Goal: Information Seeking & Learning: Learn about a topic

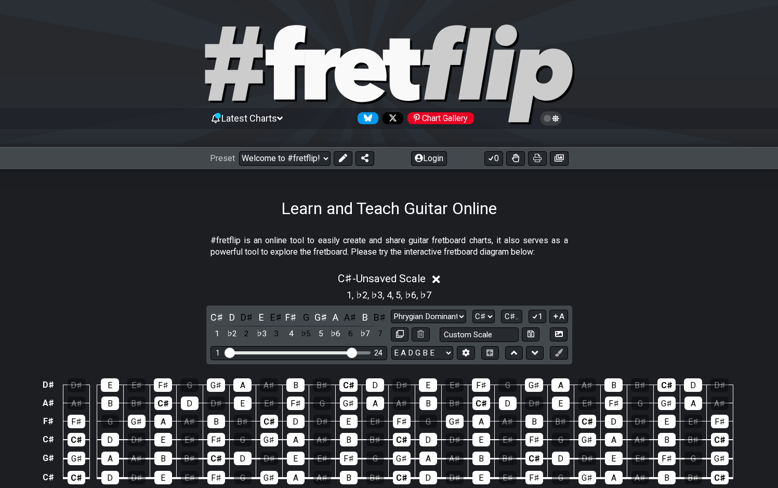
select select "Phrygian Dominant"
select select "C#"
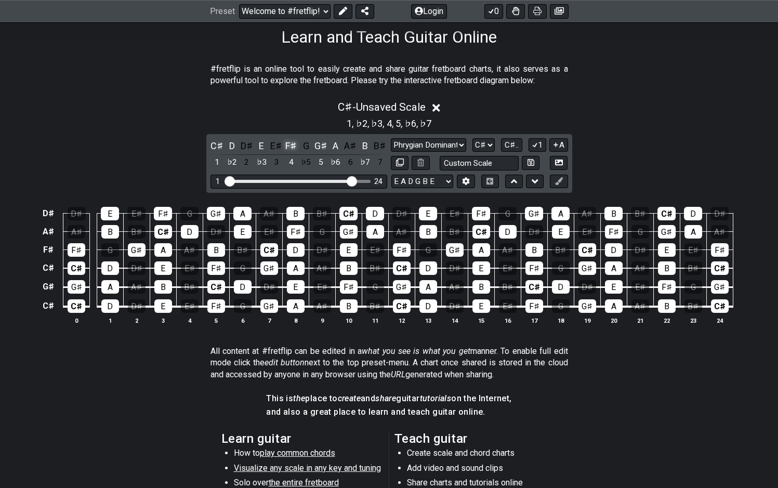
drag, startPoint x: 295, startPoint y: 147, endPoint x: 291, endPoint y: 152, distance: 6.3
click at [295, 149] on div "F♯" at bounding box center [291, 146] width 14 height 14
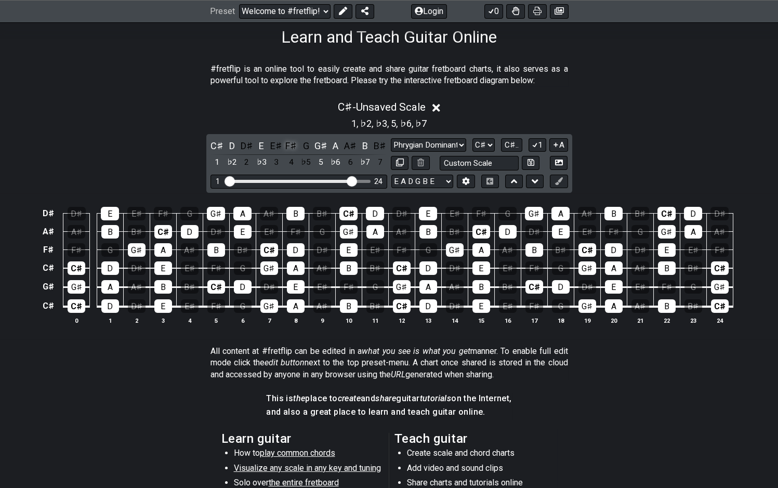
click at [291, 146] on div "F♯" at bounding box center [291, 146] width 14 height 14
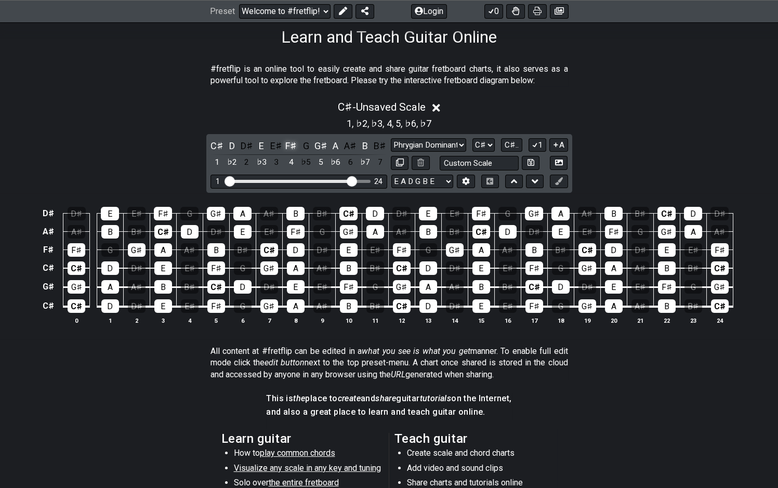
click at [291, 148] on div "F♯" at bounding box center [291, 146] width 14 height 14
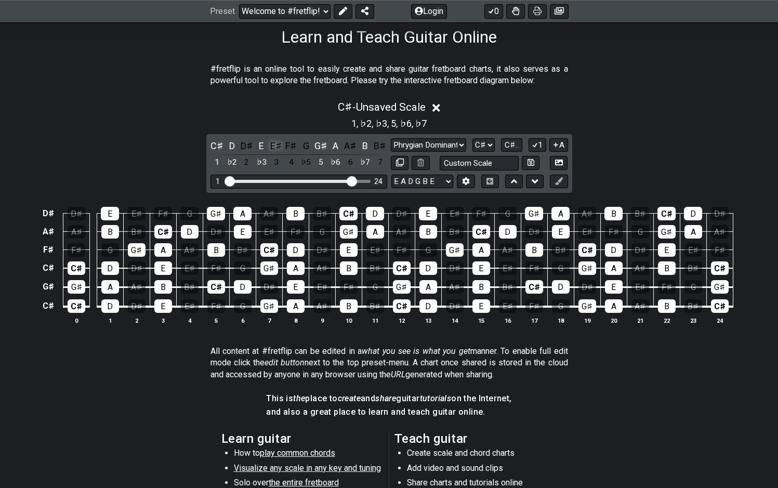
click at [283, 149] on div "E♯" at bounding box center [276, 146] width 14 height 14
click at [282, 149] on div "E♯" at bounding box center [276, 146] width 14 height 14
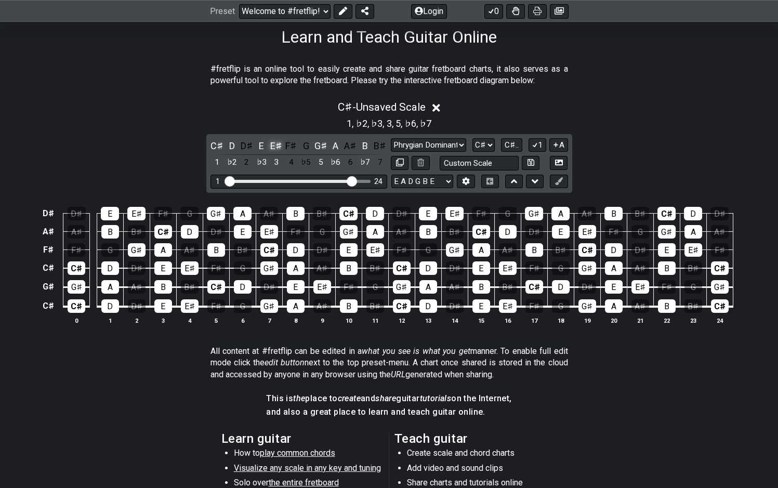
click at [282, 149] on div "E♯" at bounding box center [276, 146] width 14 height 14
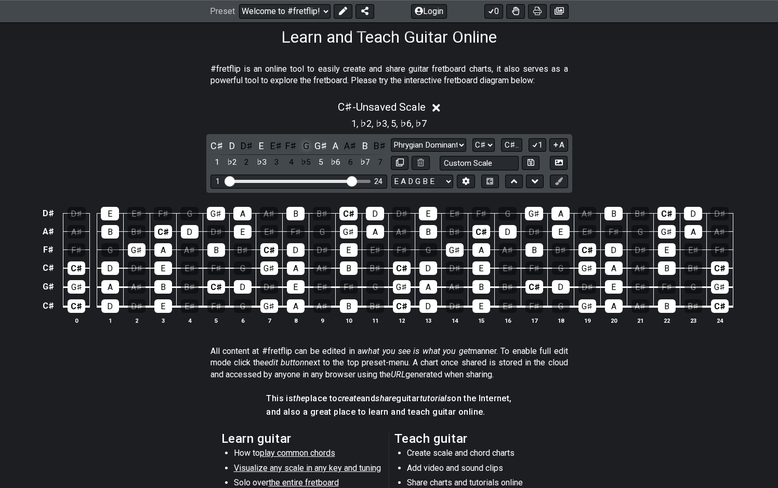
click at [304, 146] on div "G" at bounding box center [306, 146] width 14 height 14
click at [304, 146] on div "F𝄪" at bounding box center [306, 146] width 14 height 14
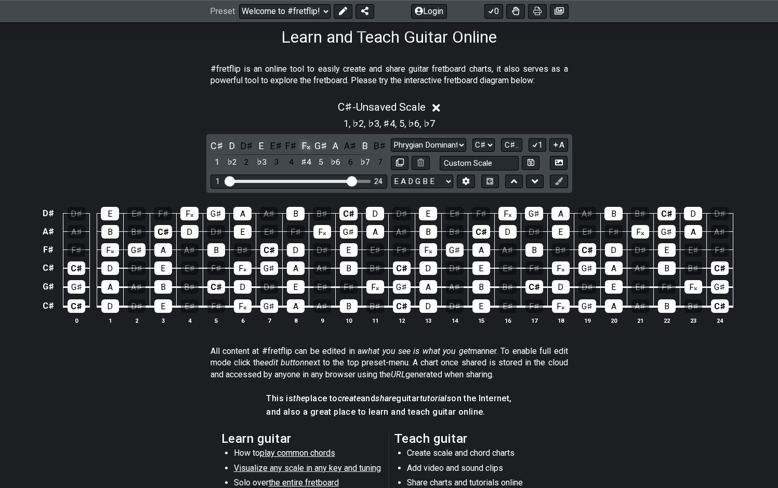
click at [306, 146] on div "F𝄪" at bounding box center [306, 146] width 14 height 14
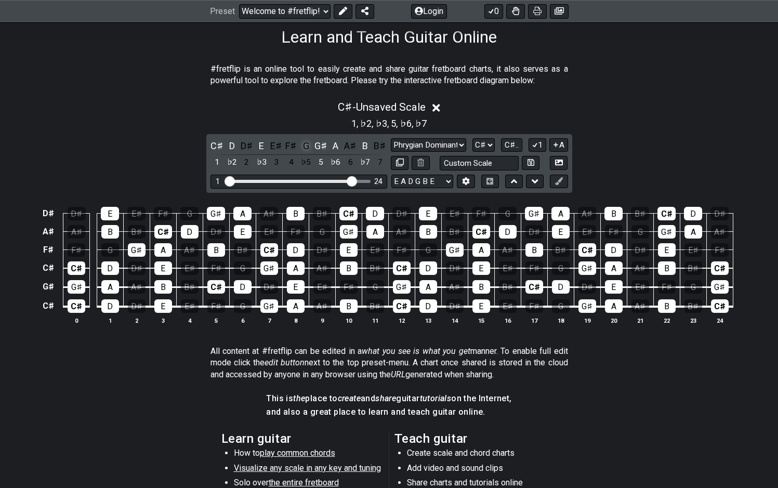
click at [306, 144] on div "G" at bounding box center [306, 146] width 14 height 14
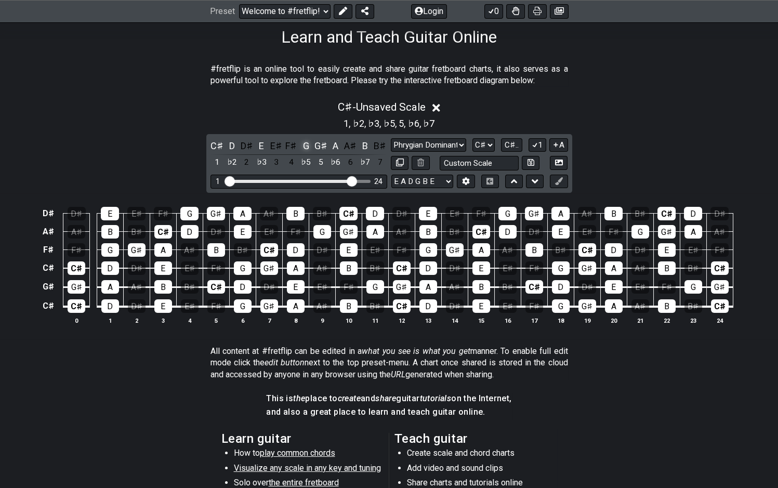
click at [309, 143] on div "G" at bounding box center [306, 146] width 14 height 14
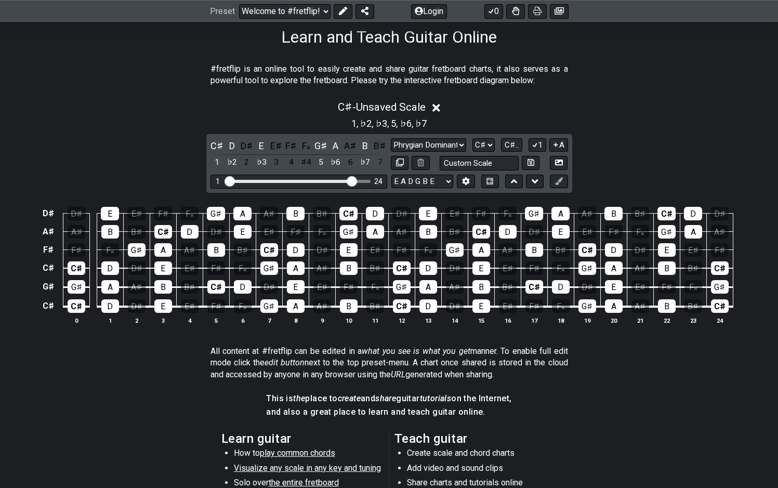
click at [309, 146] on div "F𝄪" at bounding box center [306, 146] width 14 height 14
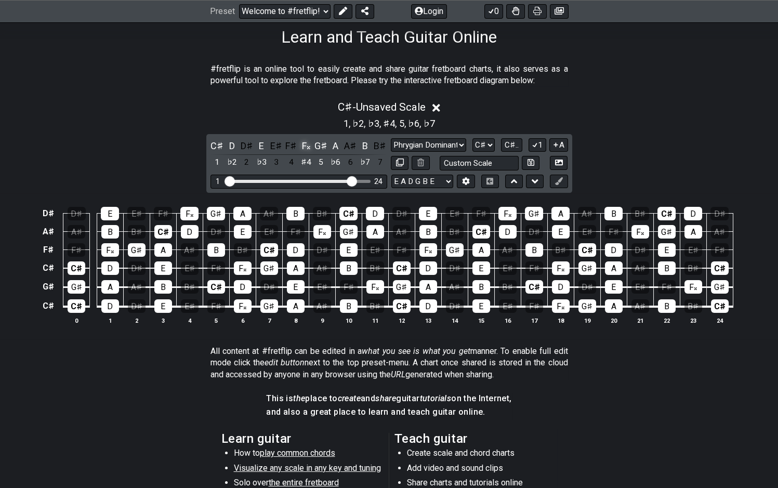
click at [307, 150] on div "F𝄪" at bounding box center [306, 146] width 14 height 14
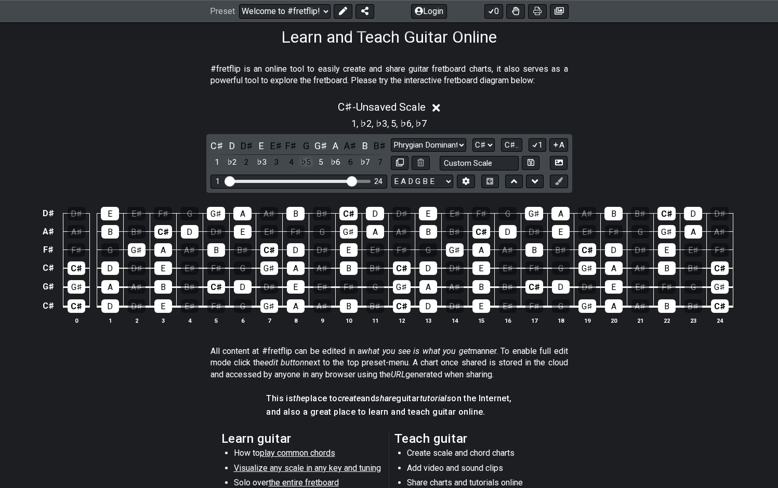
click at [306, 157] on div "♭5" at bounding box center [306, 162] width 14 height 14
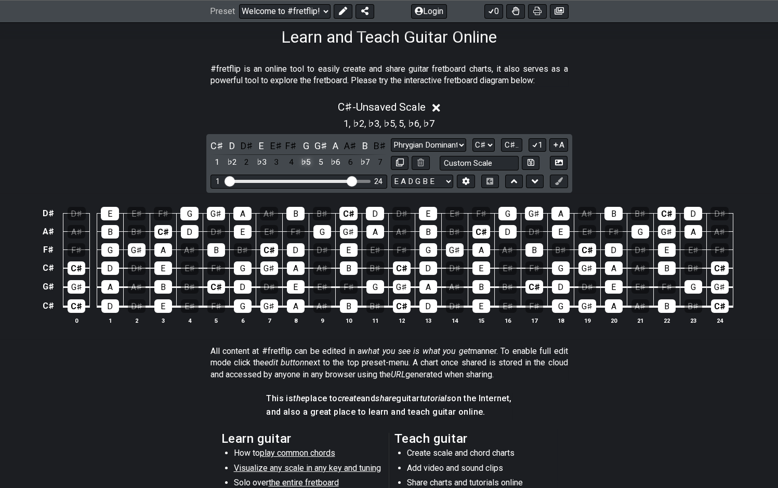
click at [306, 157] on div "♭5" at bounding box center [306, 162] width 14 height 14
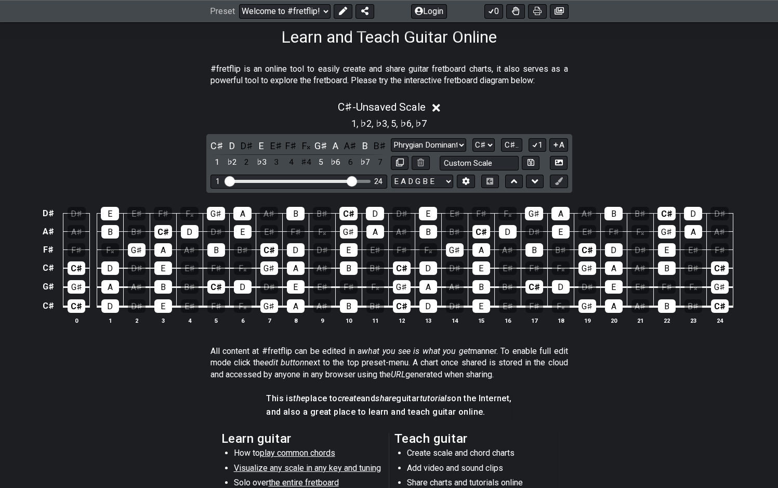
click at [306, 158] on div "♯4" at bounding box center [306, 162] width 14 height 14
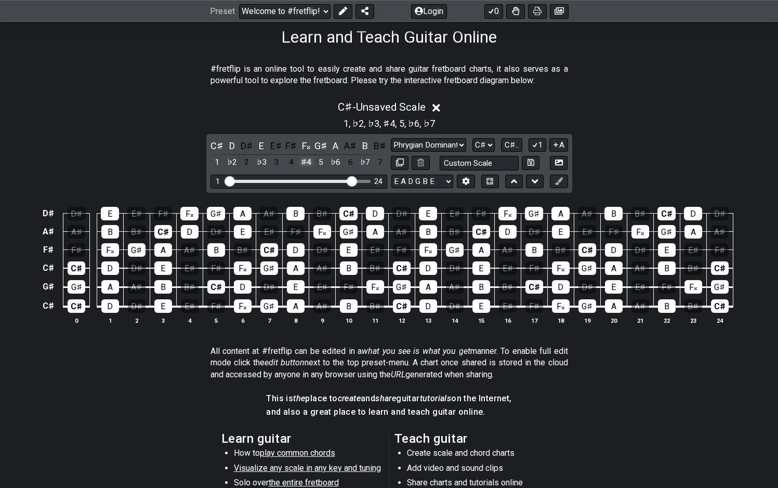
click at [306, 158] on div "♯4" at bounding box center [306, 162] width 14 height 14
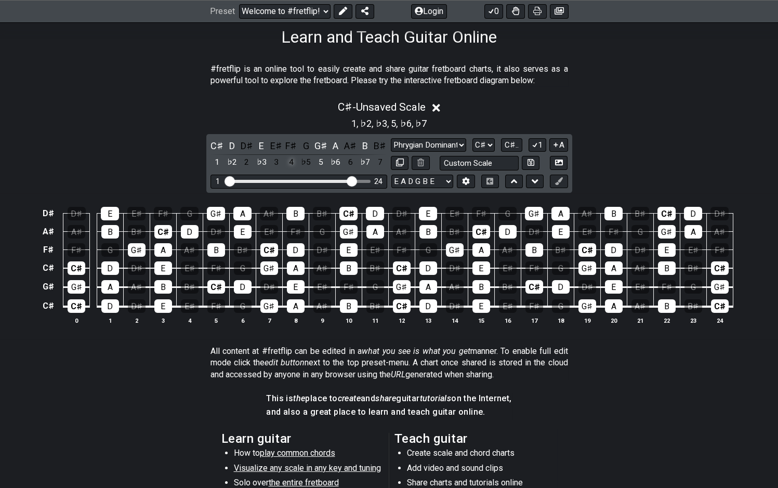
click at [287, 160] on div "4" at bounding box center [291, 162] width 14 height 14
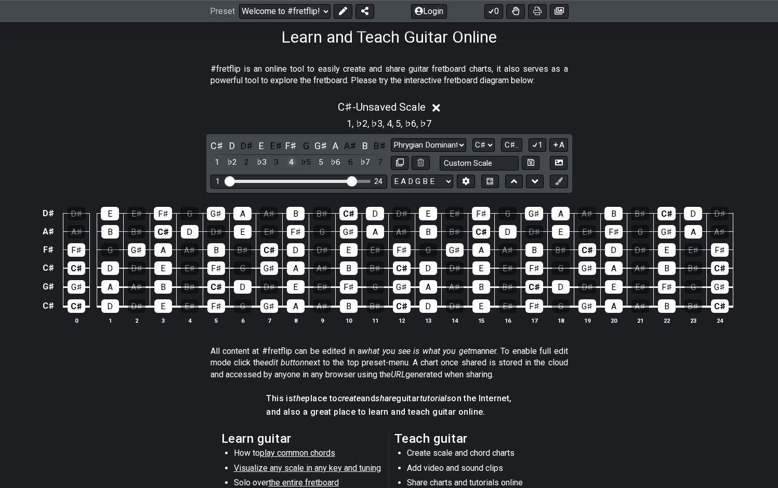
click at [287, 160] on div "4" at bounding box center [291, 162] width 14 height 14
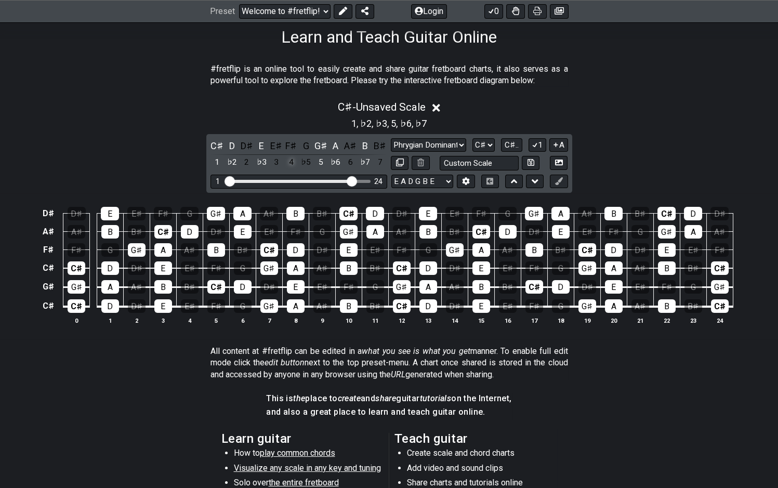
click at [287, 160] on div "4" at bounding box center [291, 162] width 14 height 14
click at [283, 160] on div "C♯ D D♯ E E♯ F♯ G G♯ A A♯ B B♯ 1 ♭2 2 ♭3 3 4 ♭5 5 ♭6 6 ♭7 7" at bounding box center [298, 154] width 177 height 31
click at [279, 159] on div "3" at bounding box center [276, 162] width 14 height 14
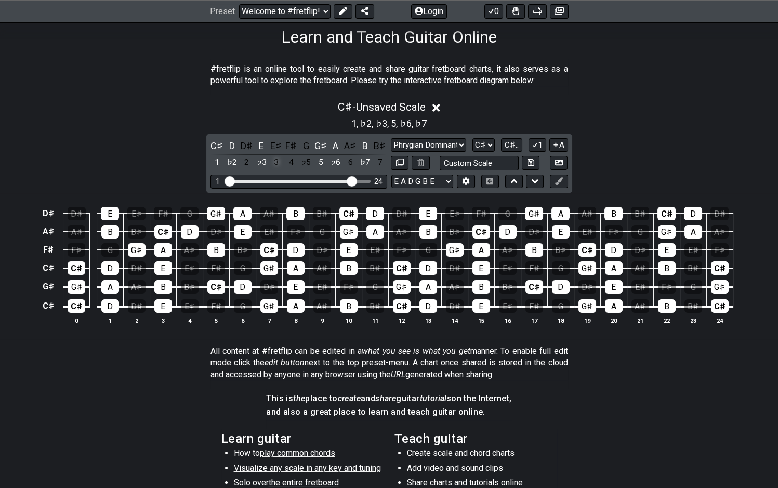
click at [279, 159] on div "3" at bounding box center [276, 162] width 14 height 14
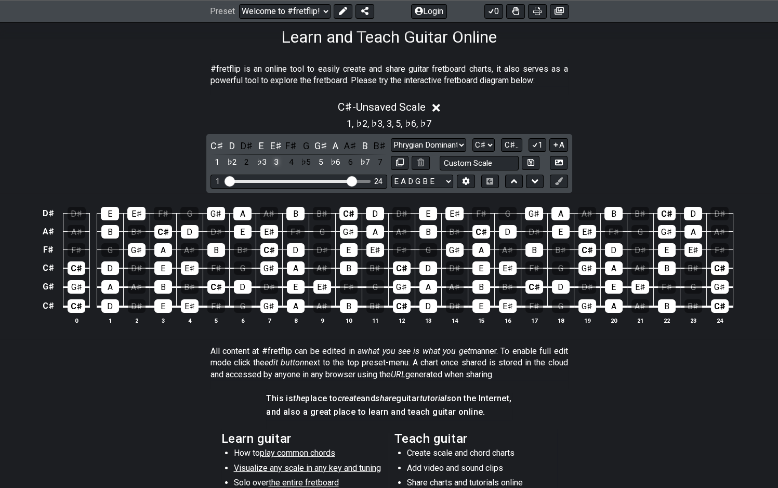
click at [279, 159] on div "3" at bounding box center [276, 162] width 14 height 14
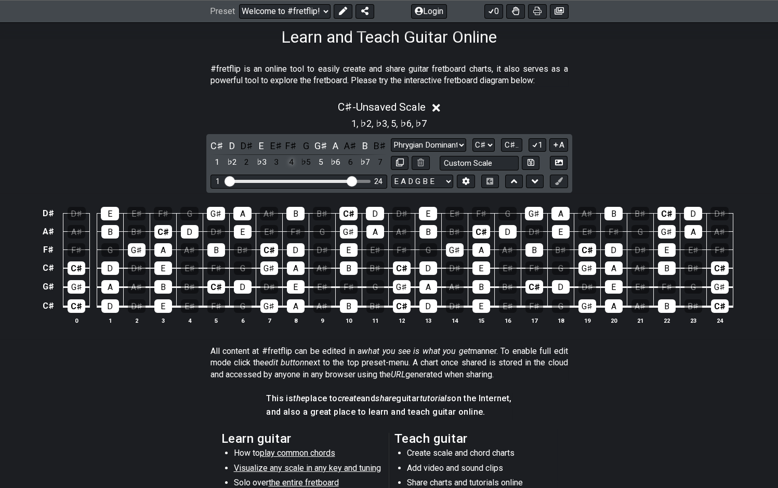
click at [292, 159] on div "4" at bounding box center [291, 162] width 14 height 14
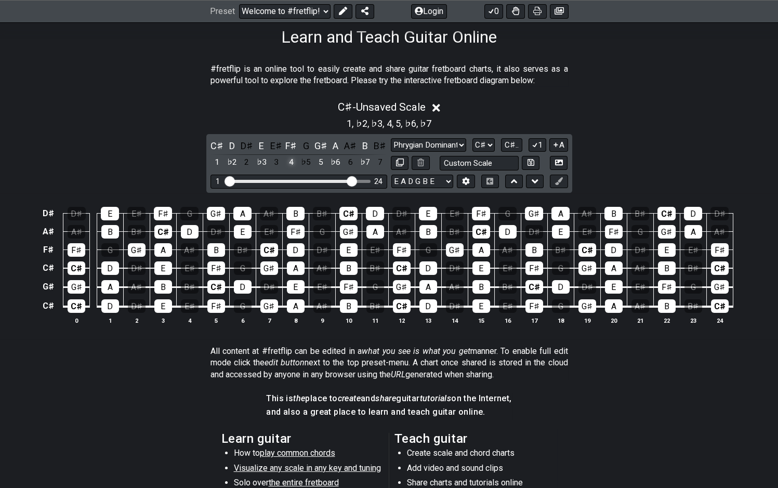
click at [292, 159] on div "4" at bounding box center [291, 162] width 14 height 14
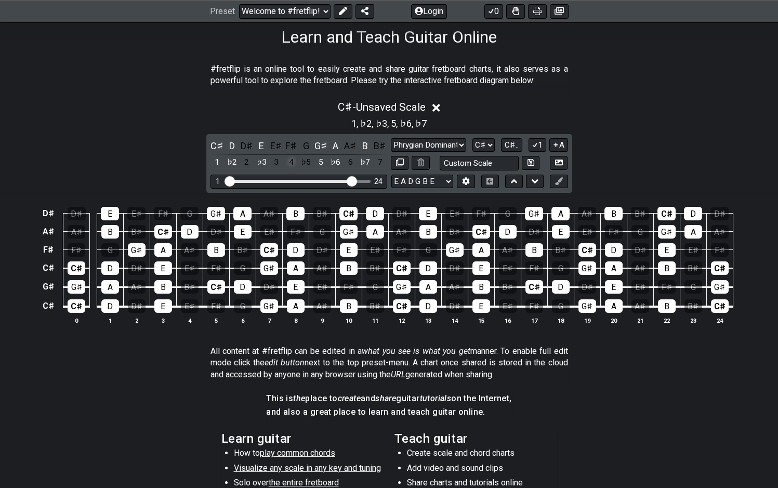
click at [292, 159] on div "4" at bounding box center [291, 162] width 14 height 14
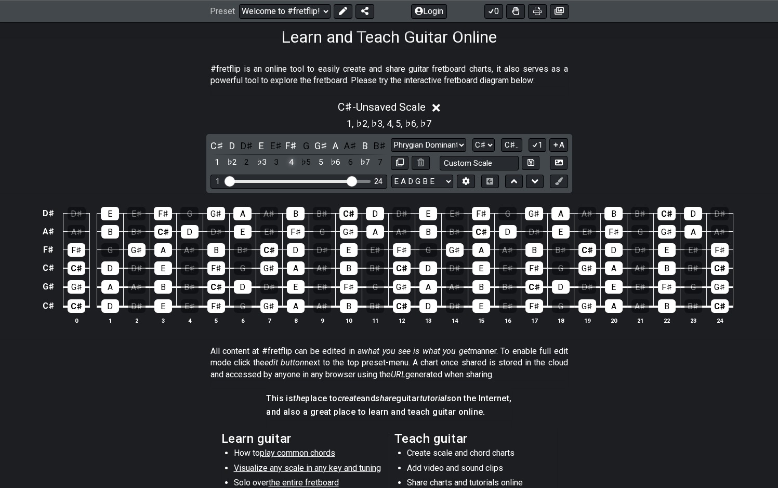
click at [292, 159] on div "4" at bounding box center [291, 162] width 14 height 14
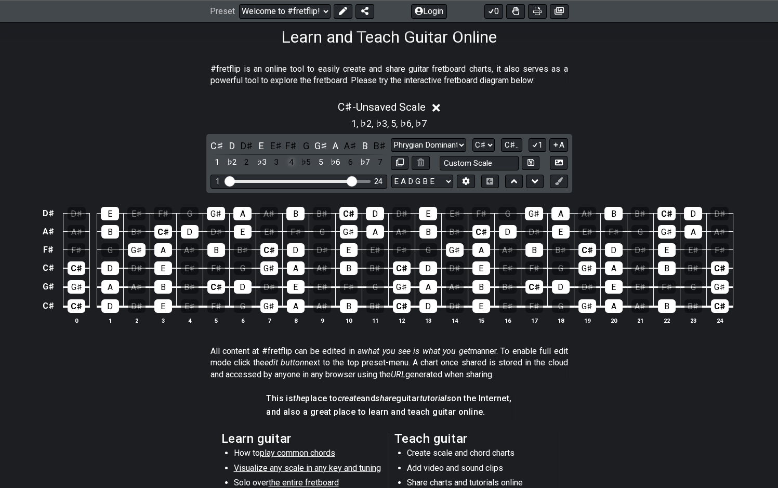
click at [292, 159] on div "4" at bounding box center [291, 162] width 14 height 14
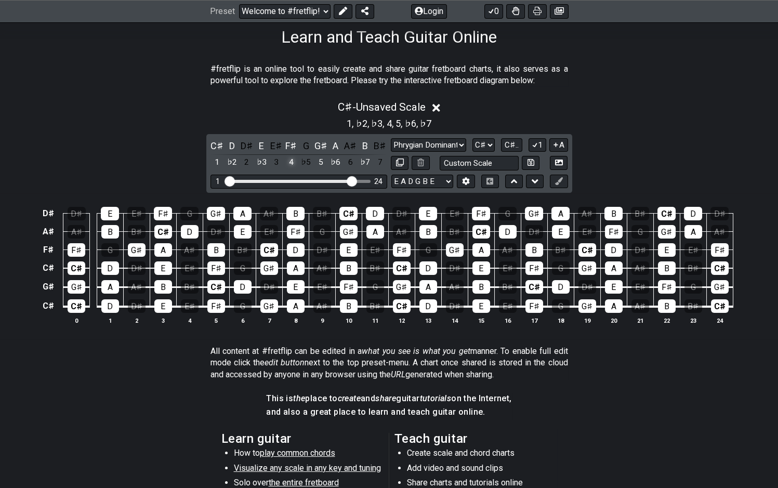
click at [292, 159] on div "4" at bounding box center [291, 162] width 14 height 14
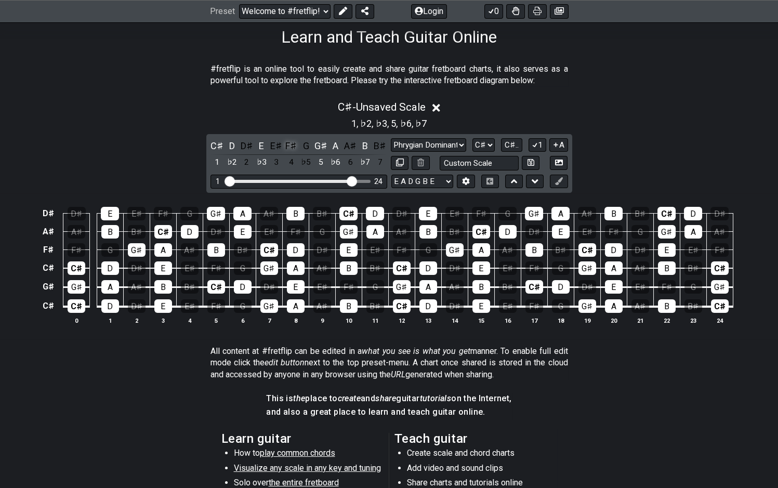
click at [295, 151] on div "F♯" at bounding box center [291, 146] width 14 height 14
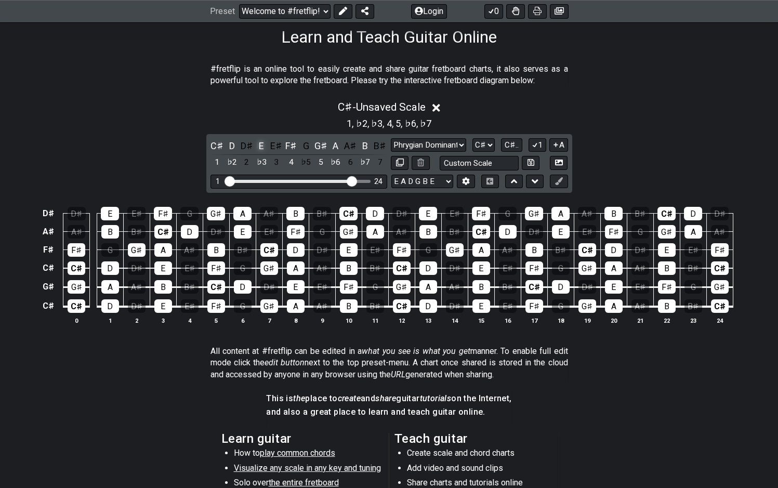
click at [257, 145] on div "E" at bounding box center [262, 146] width 14 height 14
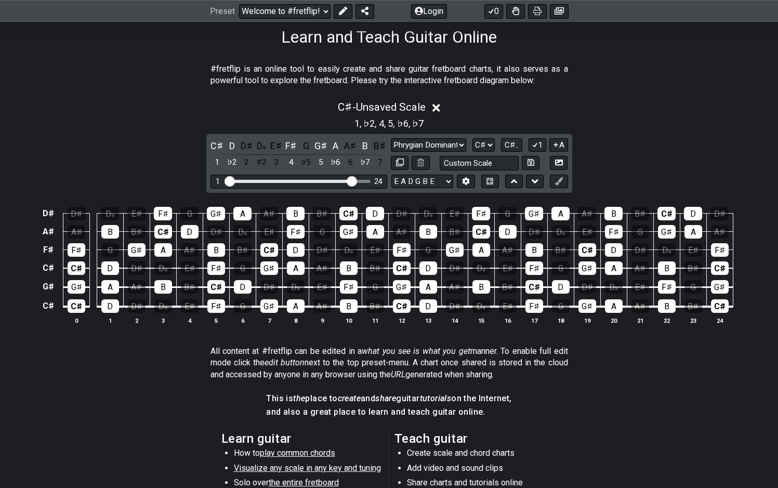
click at [257, 145] on div "D𝄪" at bounding box center [262, 146] width 14 height 14
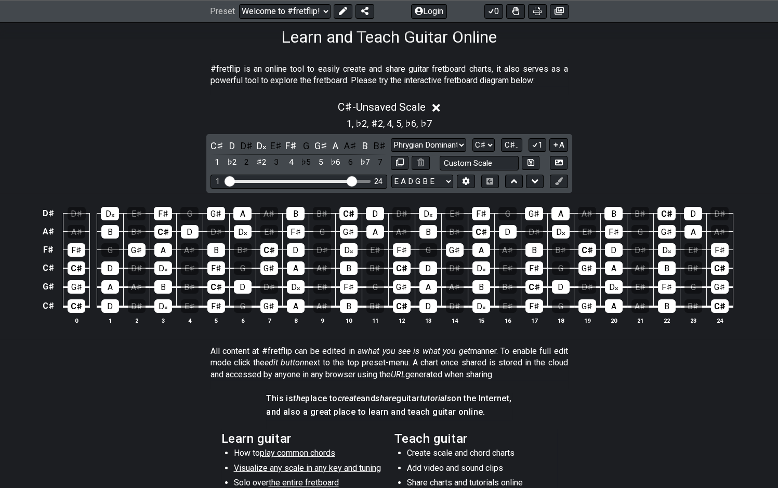
click at [257, 145] on div "D𝄪" at bounding box center [262, 146] width 14 height 14
click at [274, 146] on div "E♯" at bounding box center [276, 146] width 14 height 14
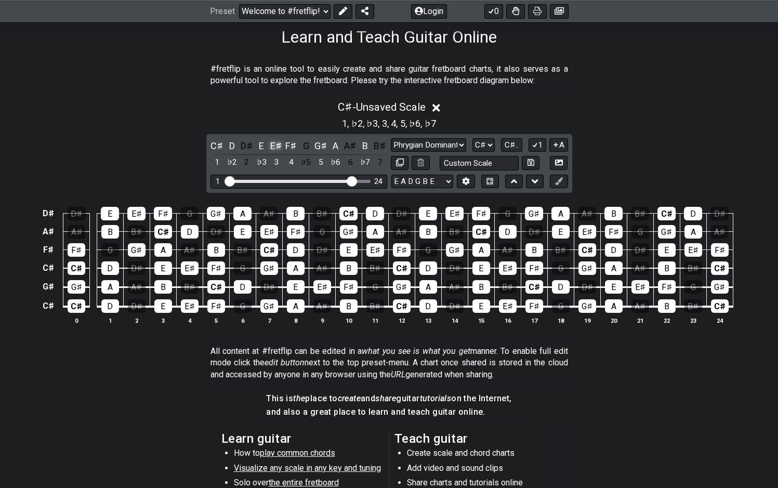
click at [274, 146] on div "E♯" at bounding box center [276, 146] width 14 height 14
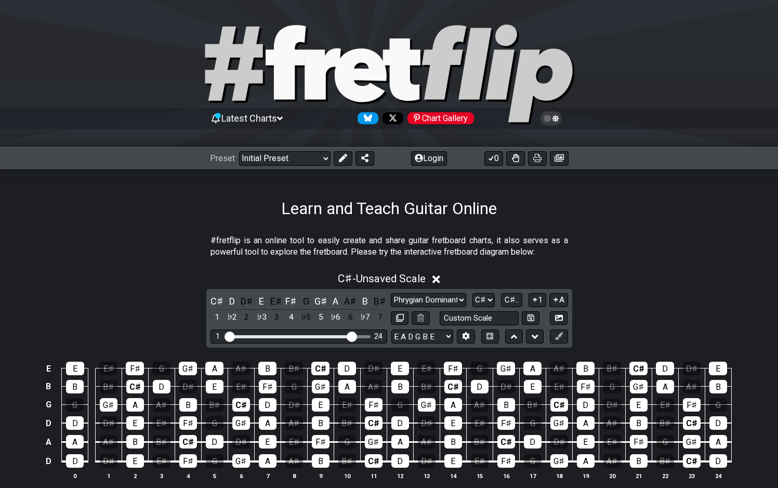
select select "Phrygian Dominant"
select select "C#"
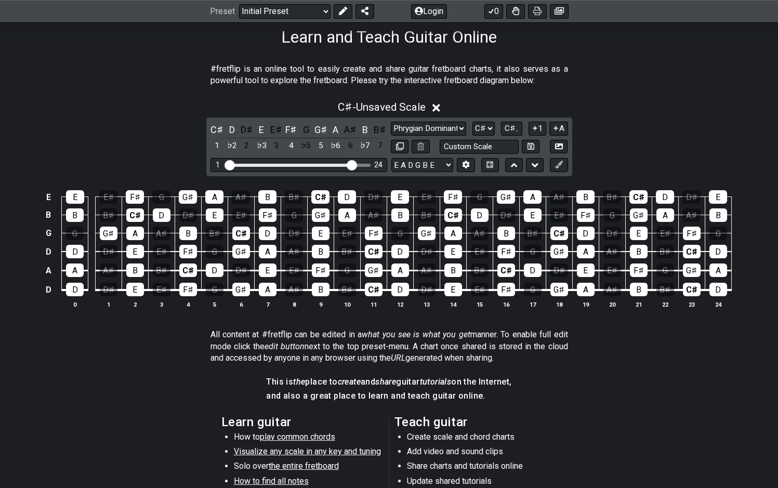
click at [69, 59] on section "#fretflip is an online tool to easily create and share guitar fretboard charts,…" at bounding box center [389, 77] width 778 height 36
